Goal: Information Seeking & Learning: Check status

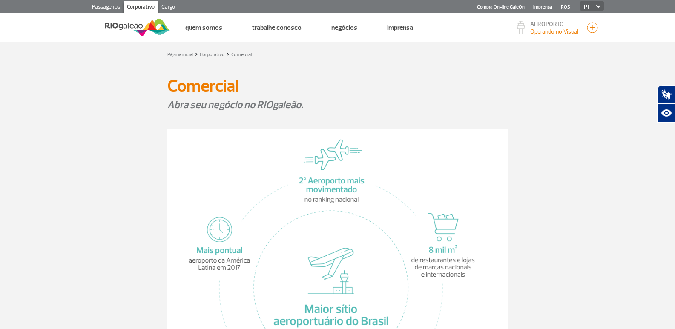
click at [113, 9] on link "Passageiros" at bounding box center [106, 8] width 35 height 14
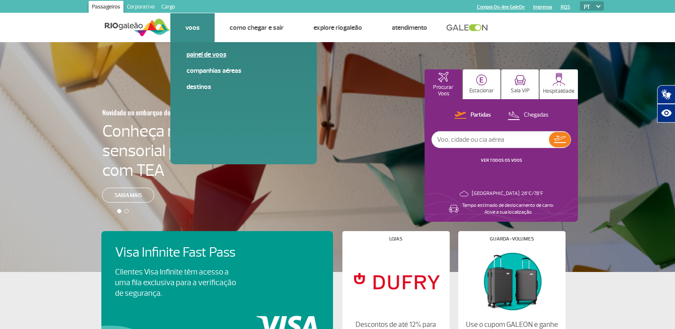
click at [207, 54] on link "Painel de voos" at bounding box center [244, 54] width 114 height 9
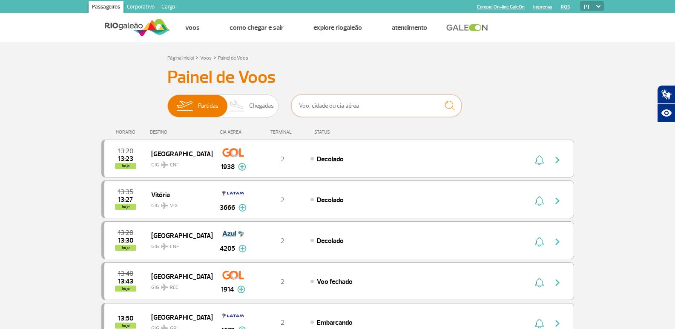
click at [344, 104] on input "text" at bounding box center [376, 106] width 170 height 23
click at [247, 112] on img at bounding box center [236, 106] width 25 height 22
click at [167, 102] on input "Partidas Chegadas" at bounding box center [167, 102] width 0 height 0
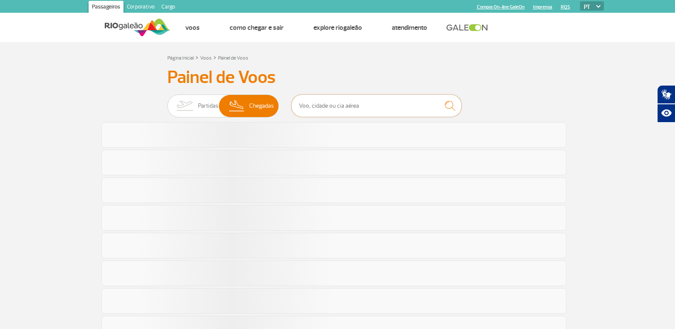
click at [360, 111] on input "text" at bounding box center [376, 106] width 170 height 23
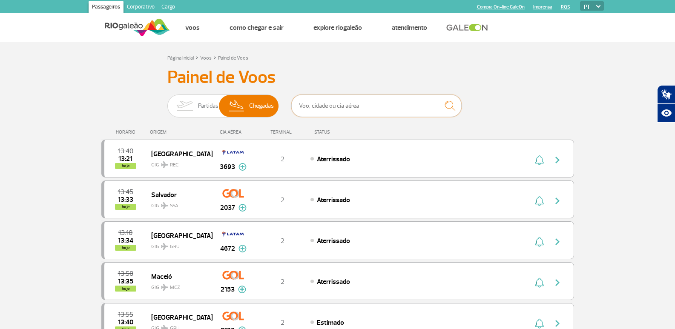
click at [363, 106] on input "text" at bounding box center [376, 106] width 170 height 23
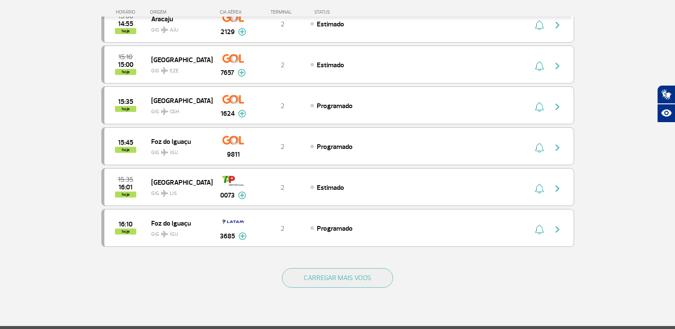
scroll to position [724, 0]
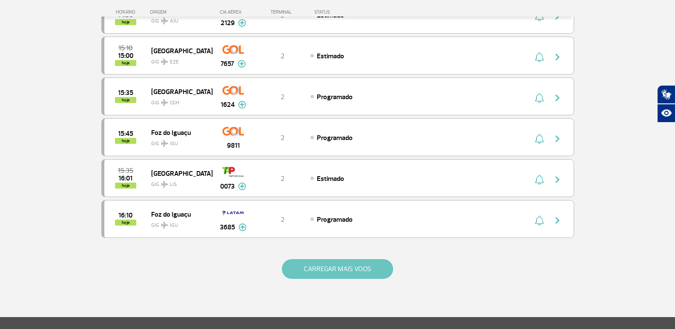
click at [350, 265] on button "CARREGAR MAIS VOOS" at bounding box center [337, 269] width 111 height 20
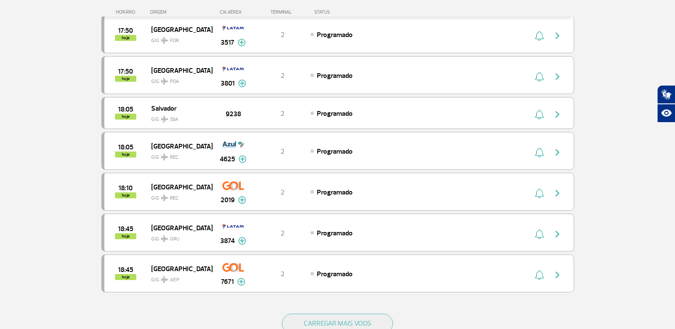
scroll to position [1491, 0]
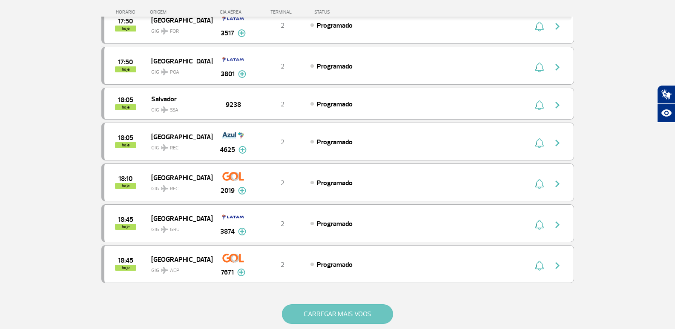
click at [365, 312] on button "CARREGAR MAIS VOOS" at bounding box center [337, 315] width 111 height 20
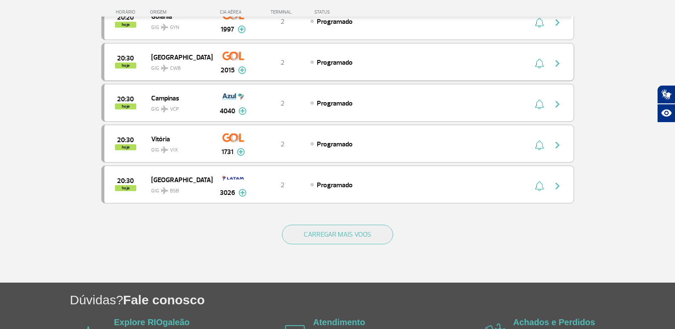
scroll to position [2427, 0]
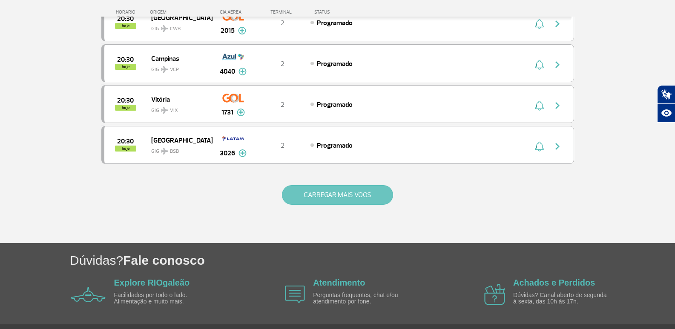
click at [365, 190] on button "CARREGAR MAIS VOOS" at bounding box center [337, 195] width 111 height 20
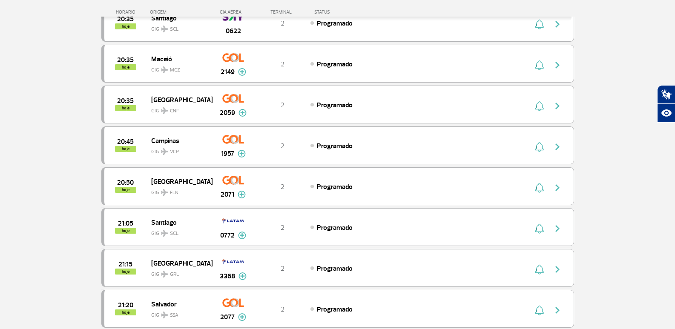
scroll to position [2598, 0]
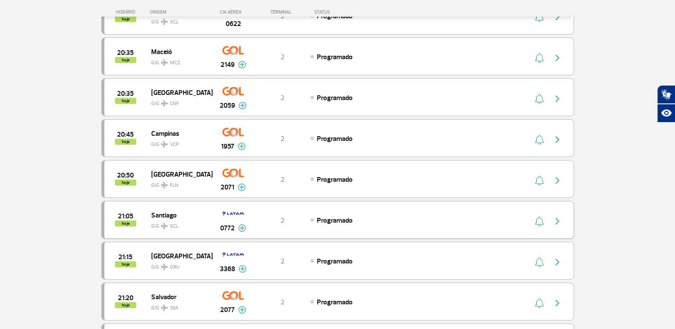
click at [244, 230] on img at bounding box center [242, 228] width 8 height 8
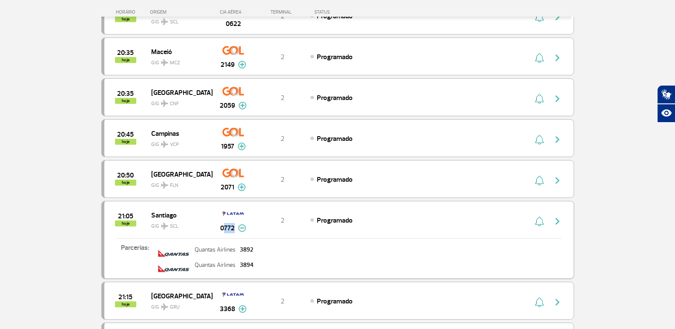
drag, startPoint x: 225, startPoint y: 228, endPoint x: 237, endPoint y: 229, distance: 11.6
click at [237, 229] on div "0772" at bounding box center [233, 228] width 26 height 10
click at [218, 233] on div "0772" at bounding box center [233, 220] width 42 height 27
drag, startPoint x: 219, startPoint y: 230, endPoint x: 236, endPoint y: 230, distance: 16.6
click at [236, 230] on div "0772" at bounding box center [233, 220] width 42 height 27
